Goal: Task Accomplishment & Management: Use online tool/utility

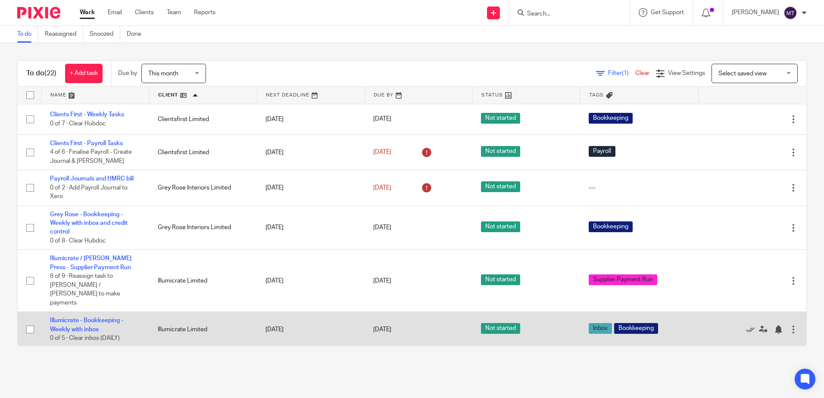
scroll to position [86, 0]
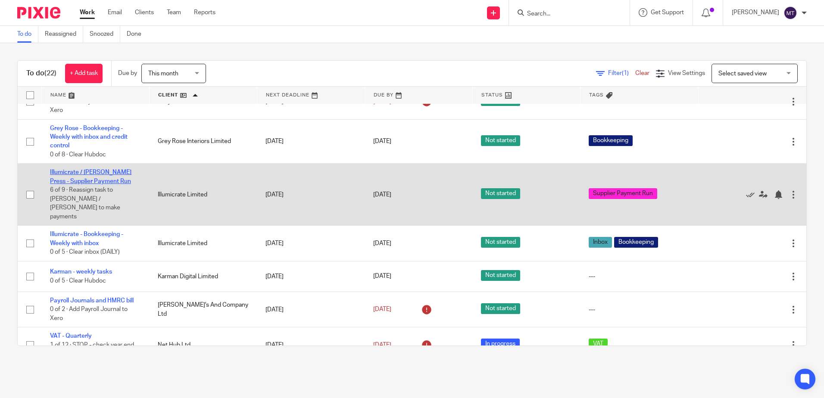
click at [91, 180] on link "Illumicrate / [PERSON_NAME] Press - Supplier Payment Run" at bounding box center [90, 176] width 81 height 15
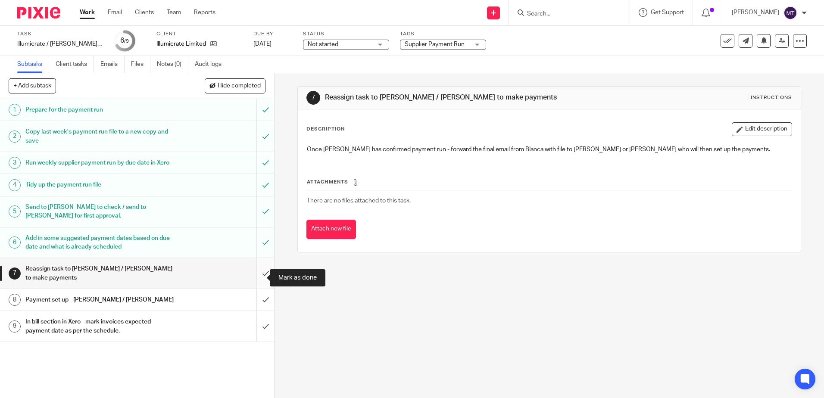
click at [253, 278] on input "submit" at bounding box center [137, 273] width 274 height 31
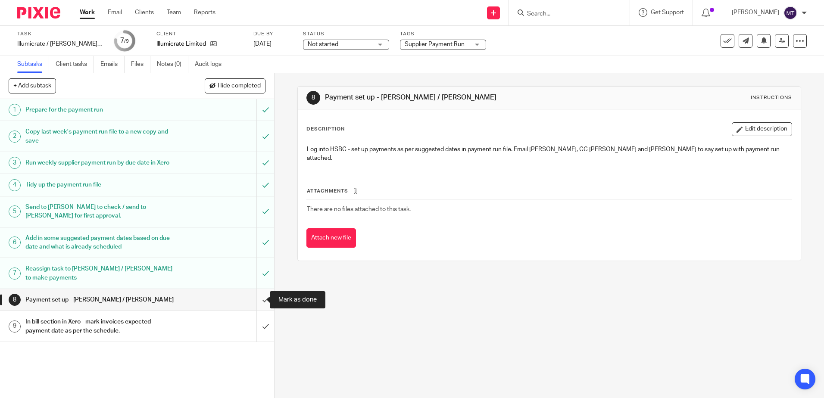
click at [256, 300] on input "submit" at bounding box center [137, 300] width 274 height 22
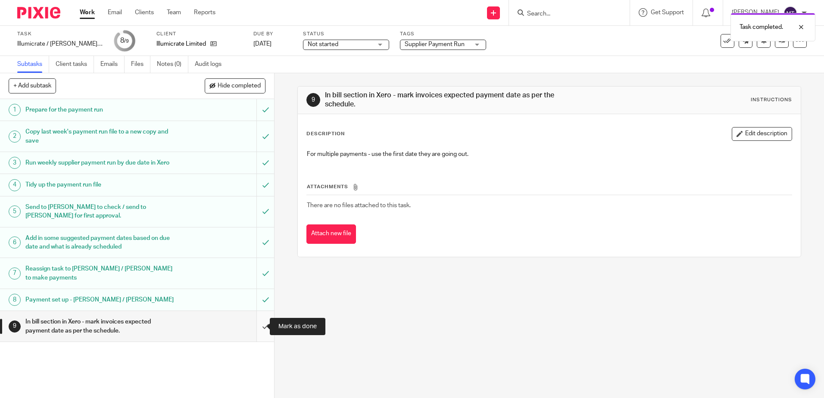
click at [256, 325] on input "submit" at bounding box center [137, 326] width 274 height 31
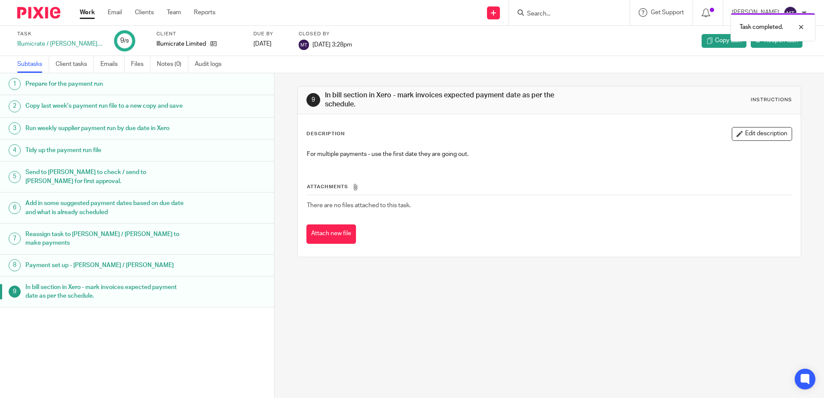
click at [88, 11] on link "Work" at bounding box center [87, 12] width 15 height 9
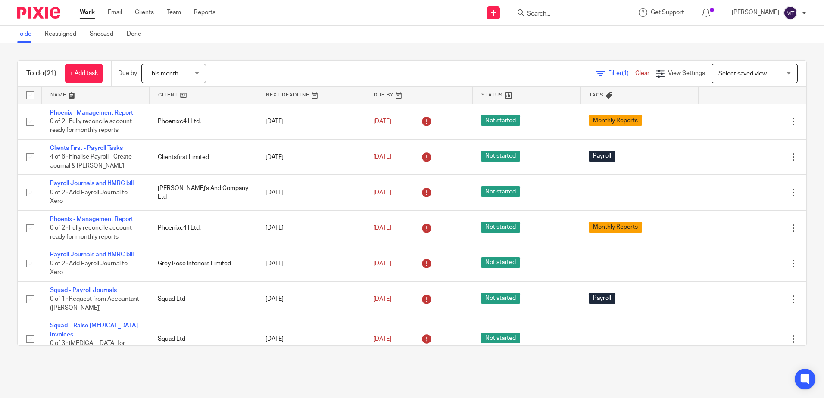
click at [161, 94] on link at bounding box center [203, 95] width 107 height 17
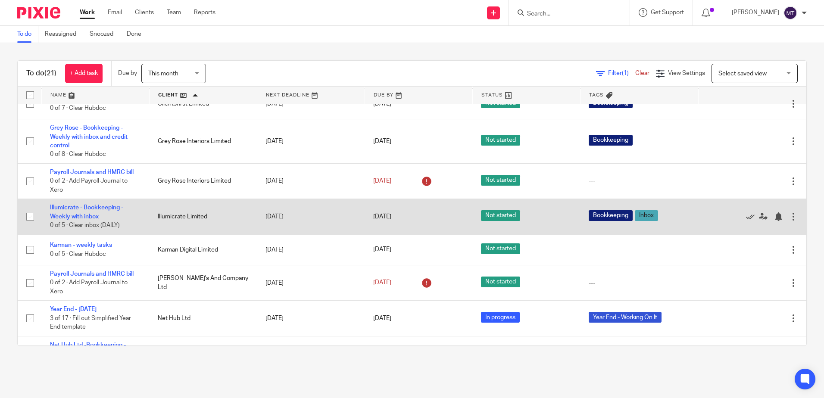
scroll to position [43, 0]
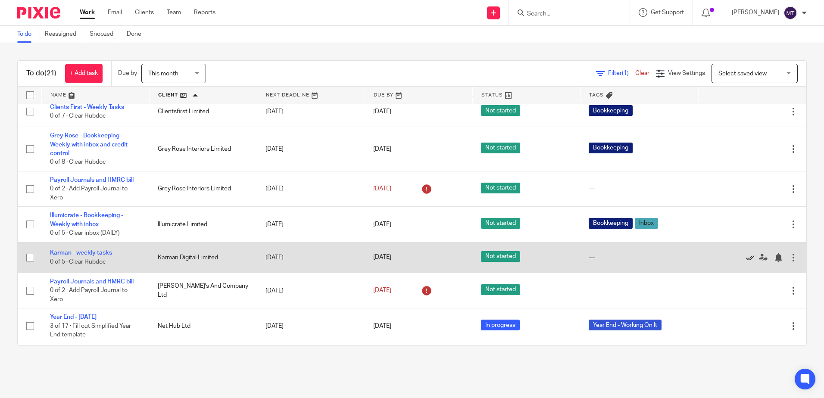
click at [746, 257] on icon at bounding box center [750, 257] width 9 height 9
